Goal: Information Seeking & Learning: Learn about a topic

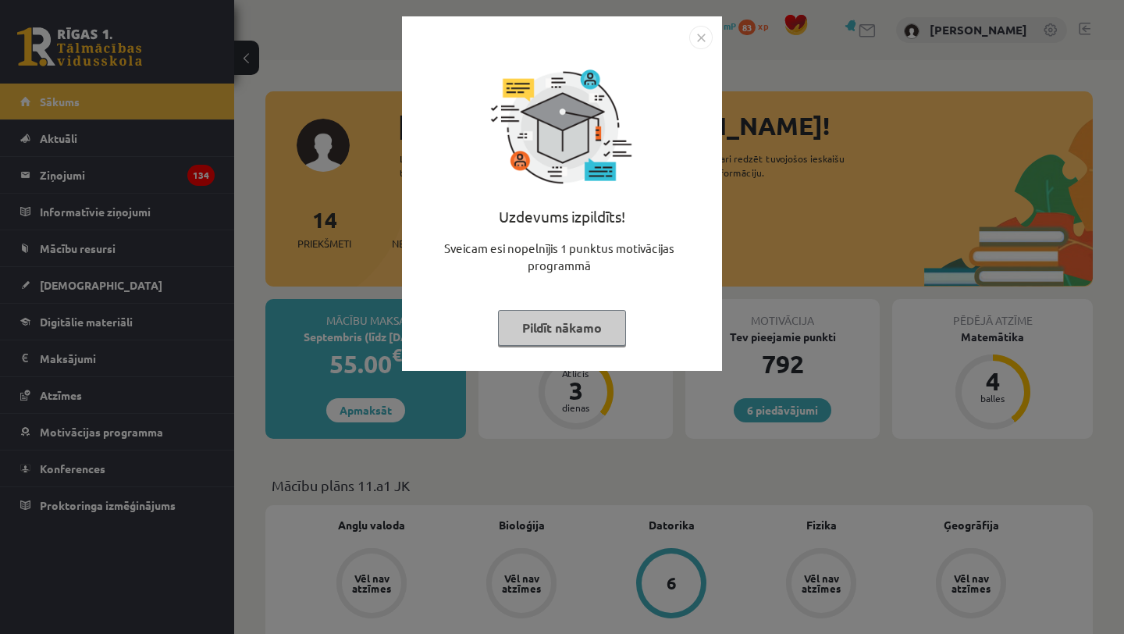
click at [604, 337] on button "Pildīt nākamo" at bounding box center [562, 328] width 128 height 36
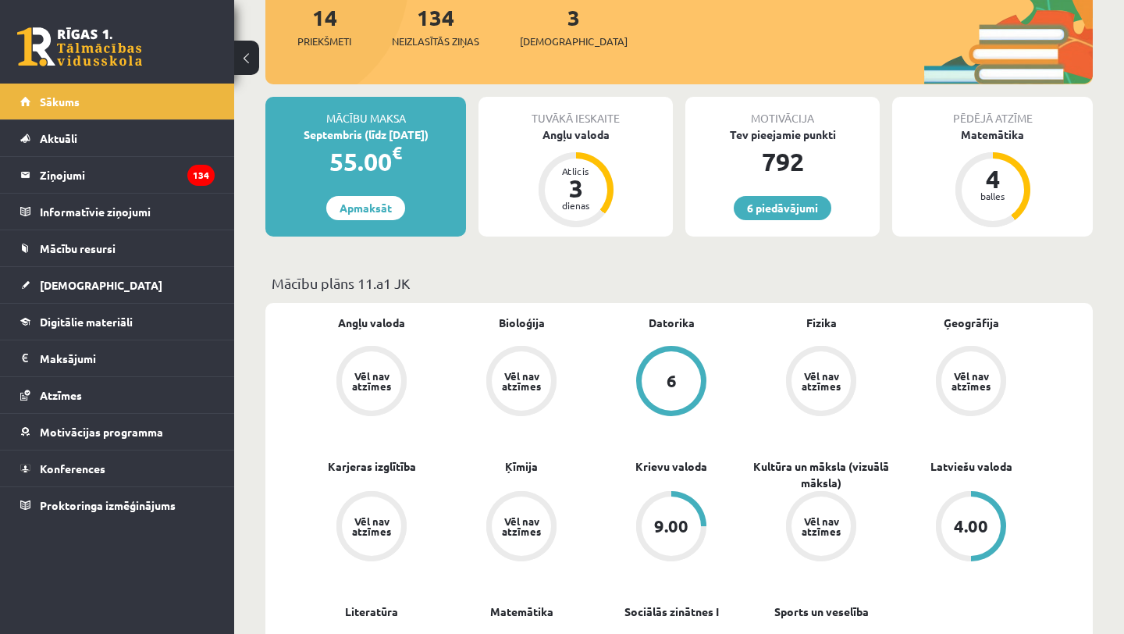
scroll to position [217, 0]
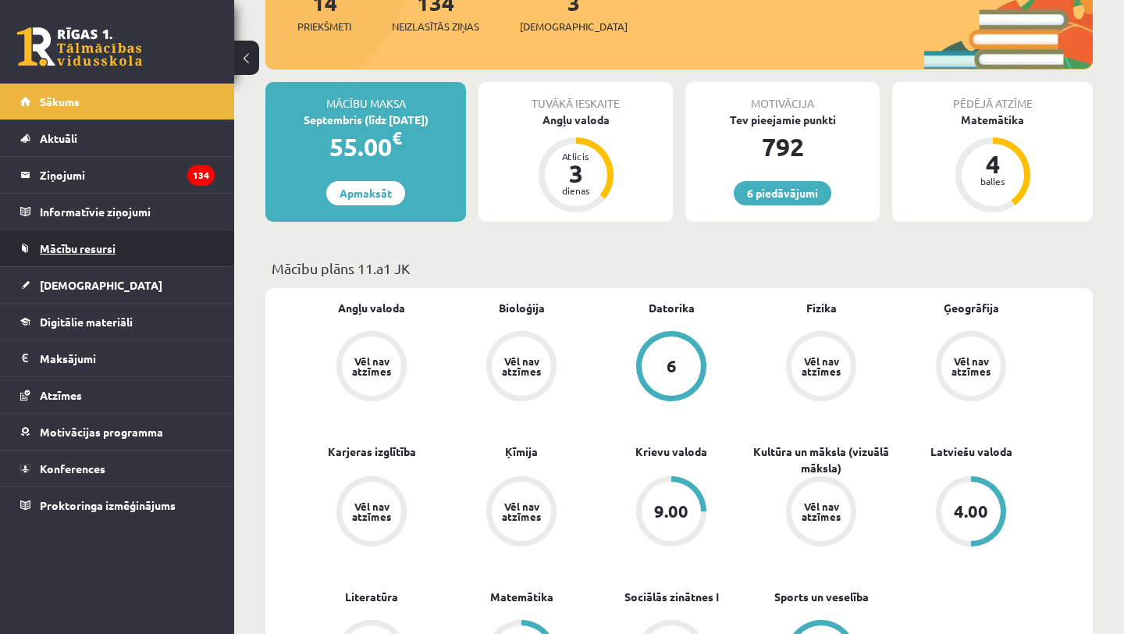
click at [88, 252] on span "Mācību resursi" at bounding box center [78, 248] width 76 height 14
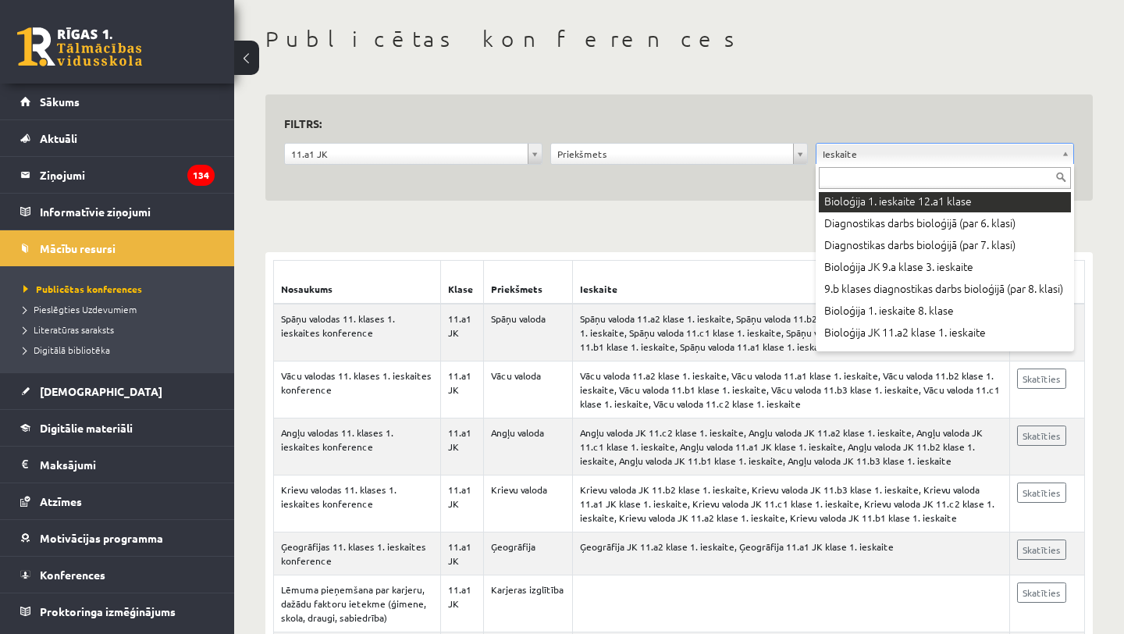
scroll to position [1738, 0]
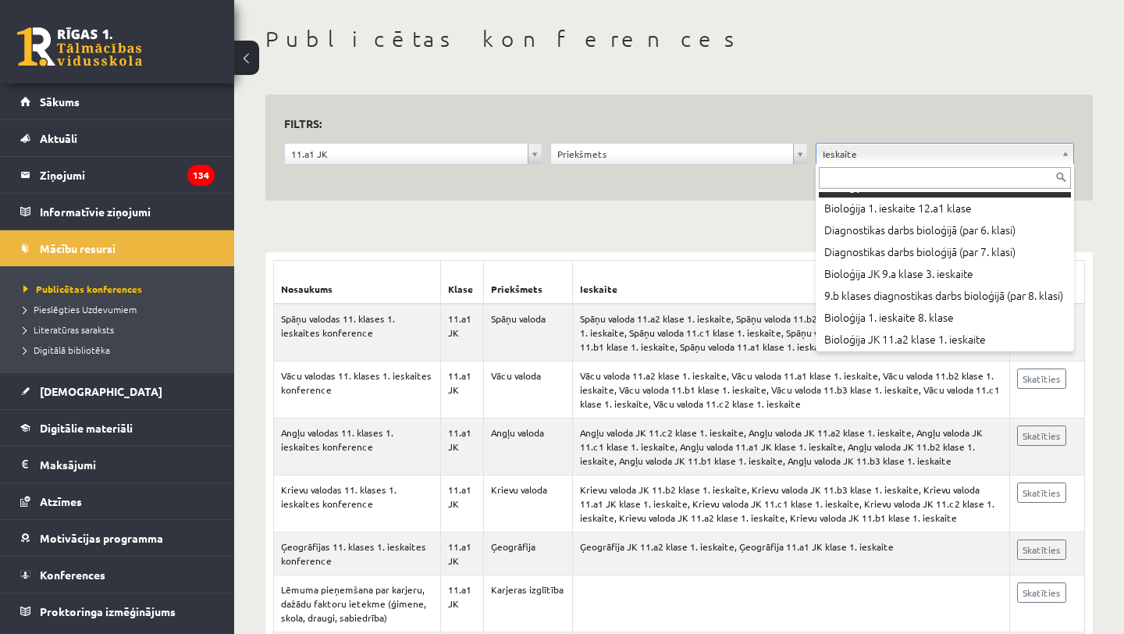
click at [899, 164] on div at bounding box center [945, 176] width 258 height 25
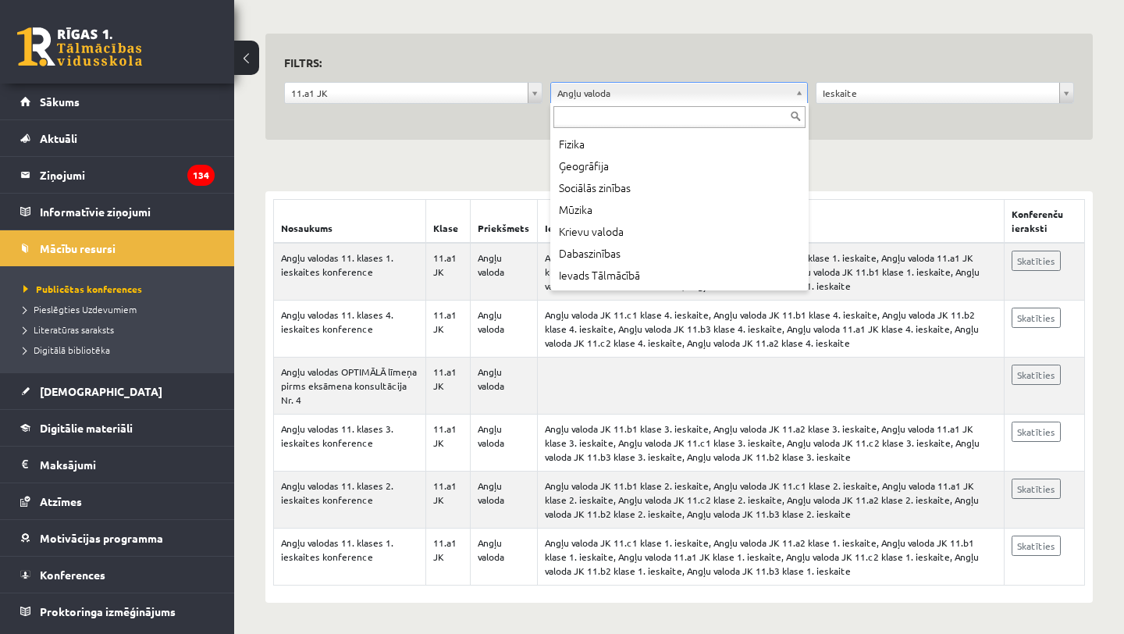
scroll to position [205, 0]
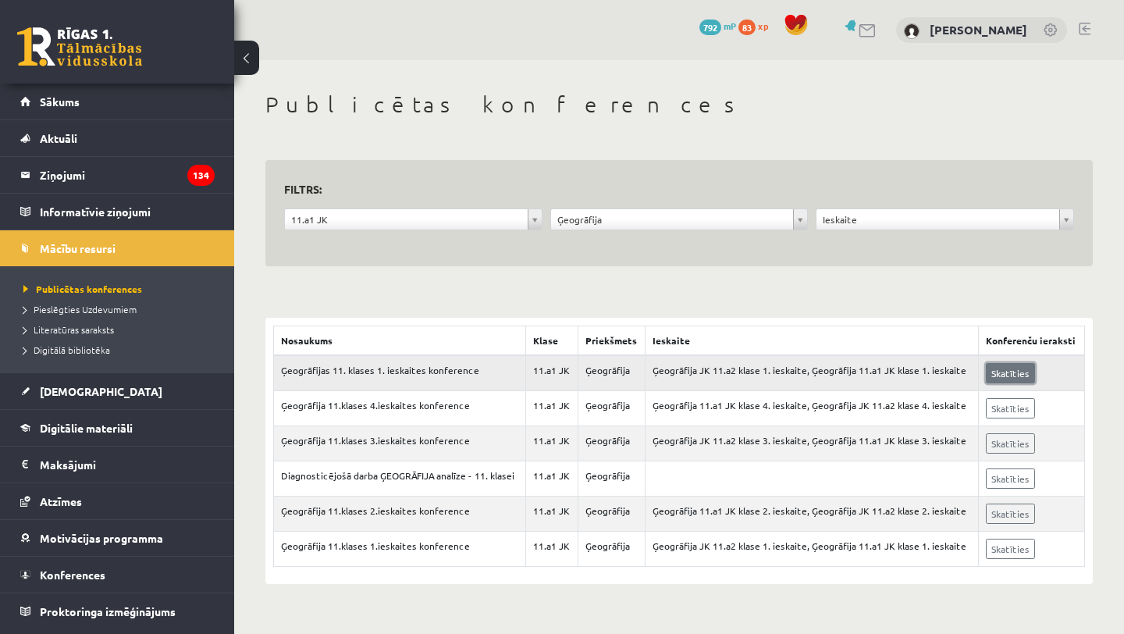
click at [991, 372] on link "Skatīties" at bounding box center [1010, 373] width 49 height 20
click at [59, 574] on span "Konferences" at bounding box center [73, 575] width 66 height 14
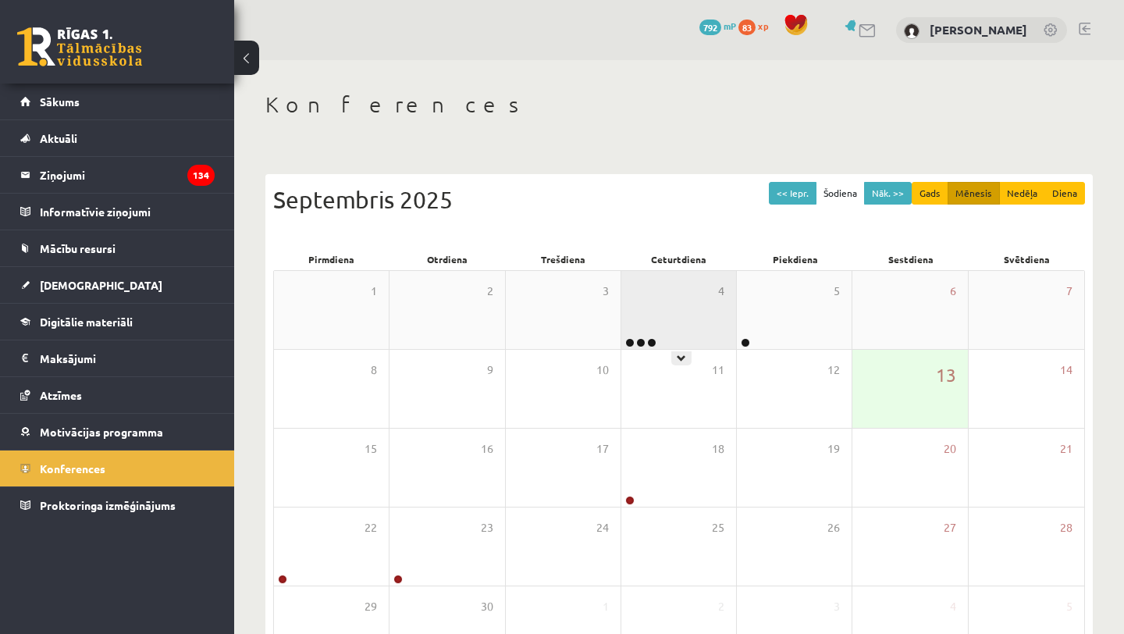
click at [689, 324] on div "4" at bounding box center [679, 310] width 115 height 78
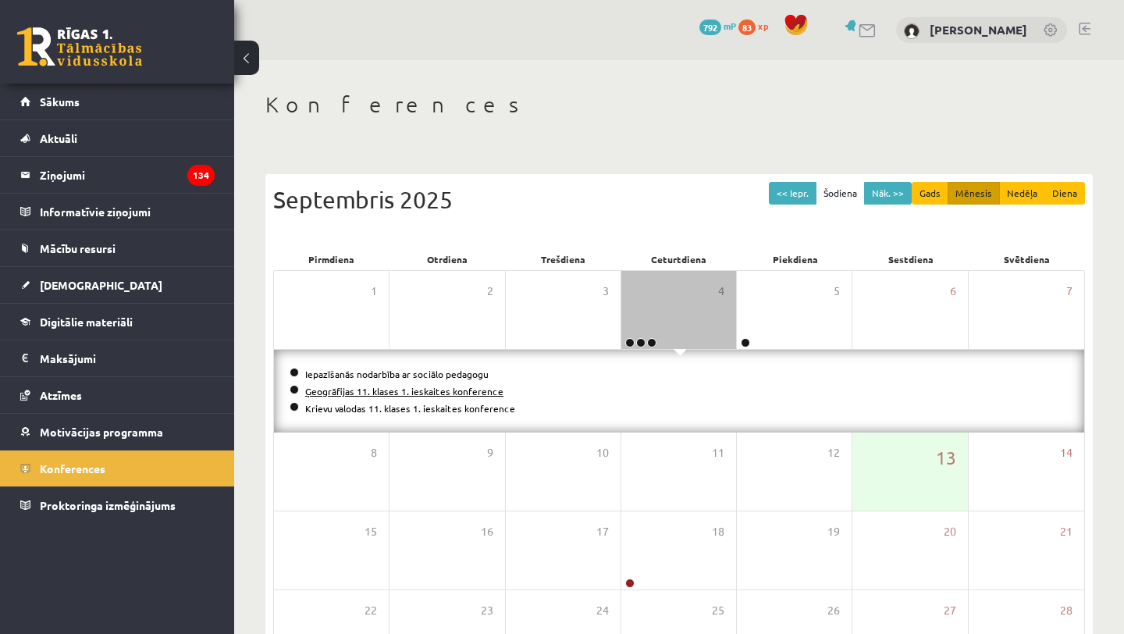
click at [385, 394] on link "Ģeogrāfijas 11. klases 1. ieskaites konference" at bounding box center [404, 391] width 198 height 12
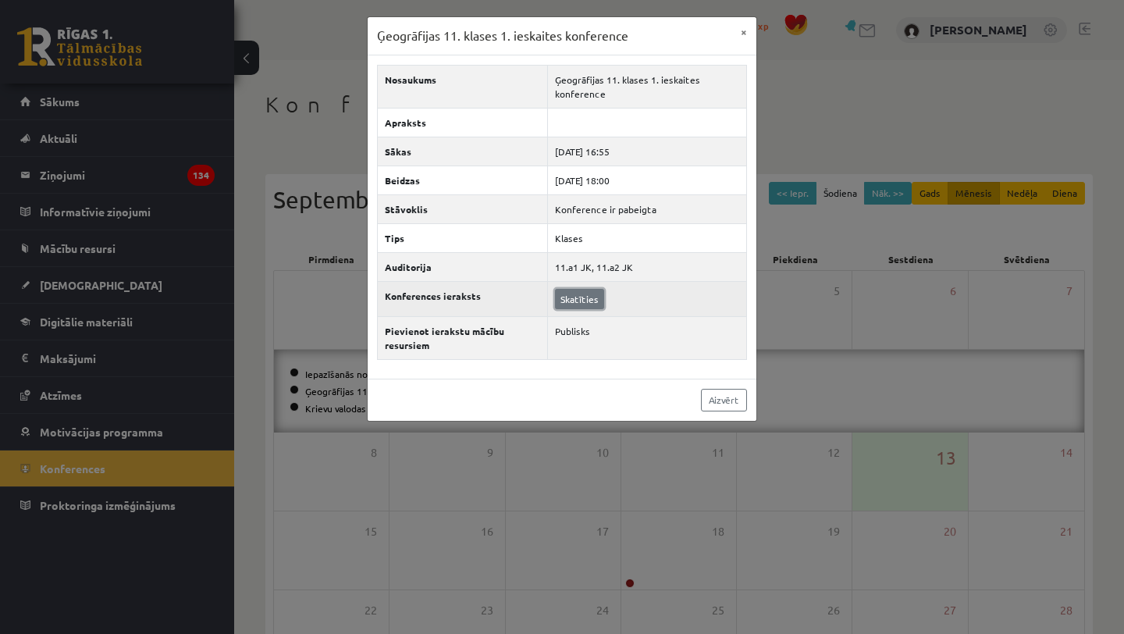
click at [580, 295] on link "Skatīties" at bounding box center [579, 299] width 49 height 20
